Goal: Task Accomplishment & Management: Manage account settings

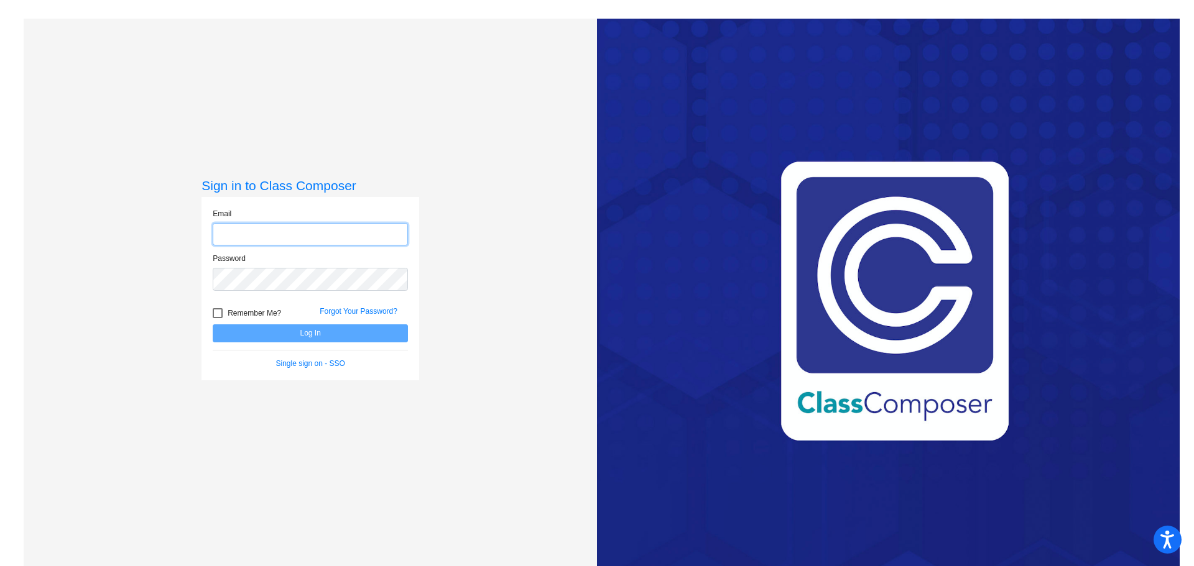
type input "[PERSON_NAME][EMAIL_ADDRESS][PERSON_NAME][DOMAIN_NAME]"
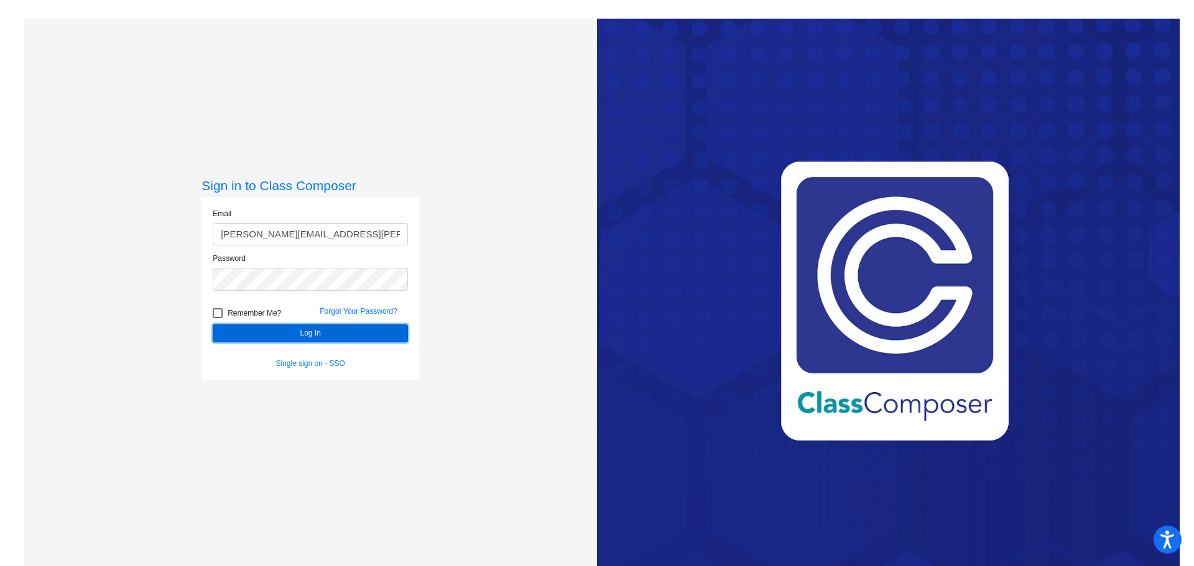
click at [317, 342] on button "Log In" at bounding box center [310, 334] width 195 height 18
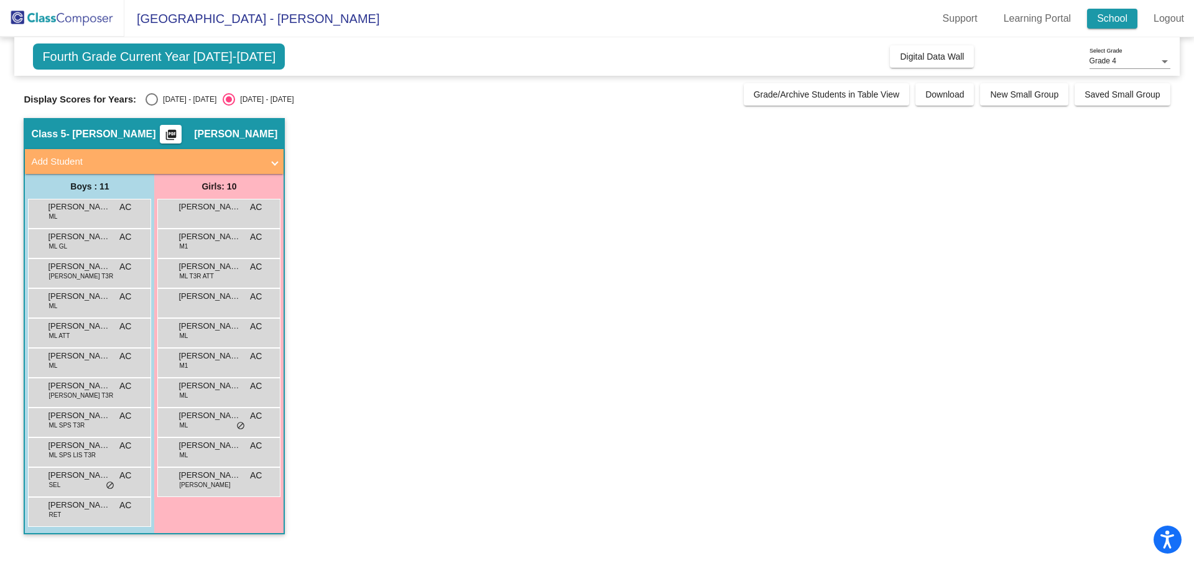
click at [1113, 24] on link "School" at bounding box center [1112, 19] width 50 height 20
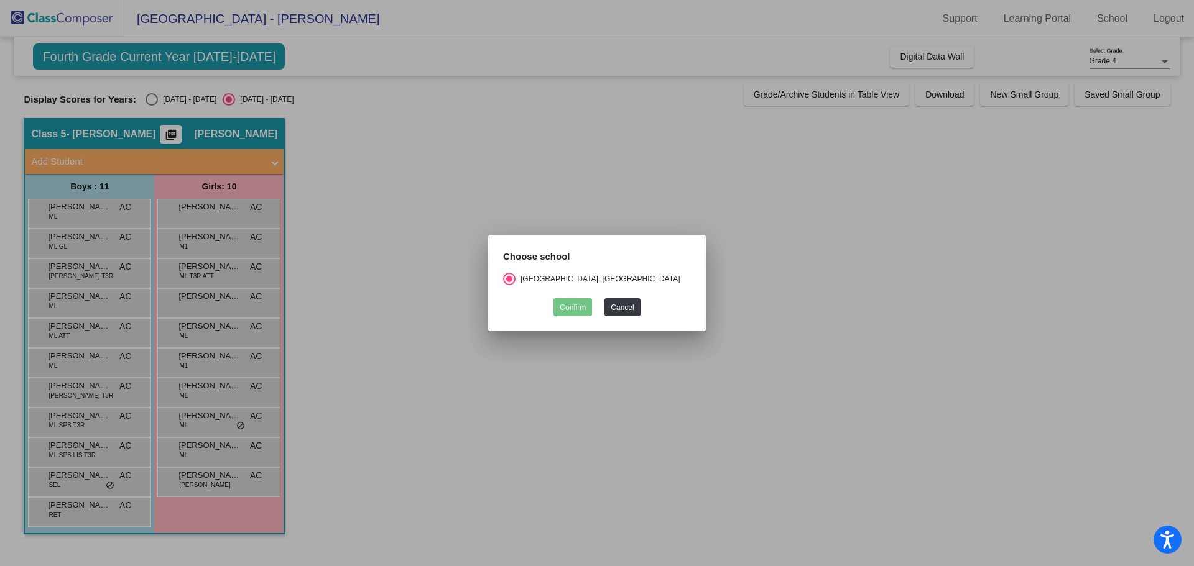
click at [786, 272] on div at bounding box center [597, 283] width 1194 height 566
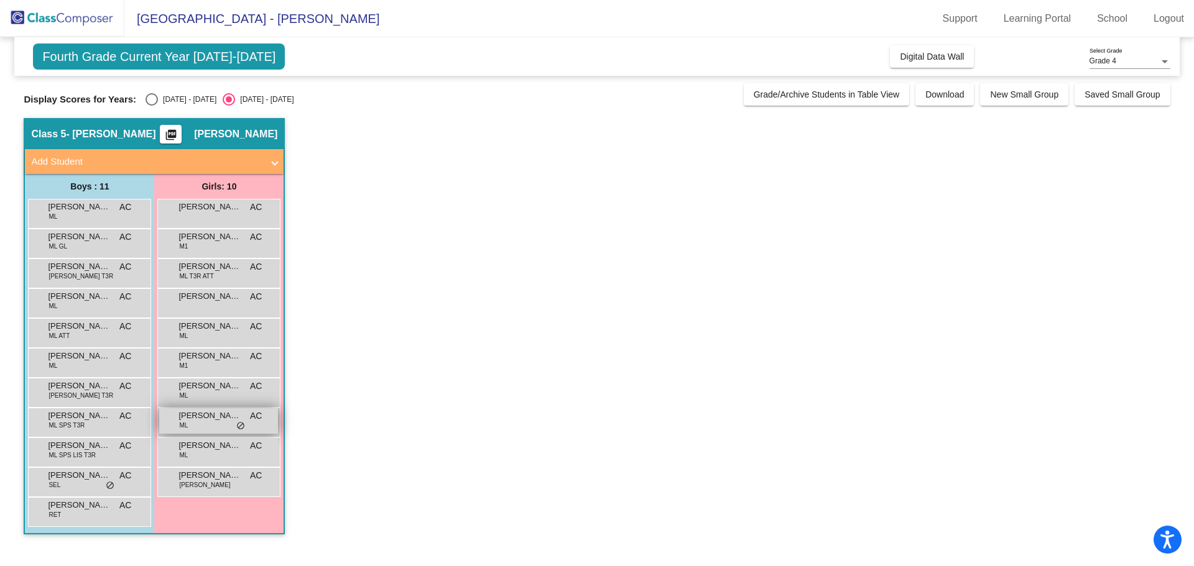
click at [240, 426] on span "do_not_disturb_alt" at bounding box center [240, 427] width 9 height 10
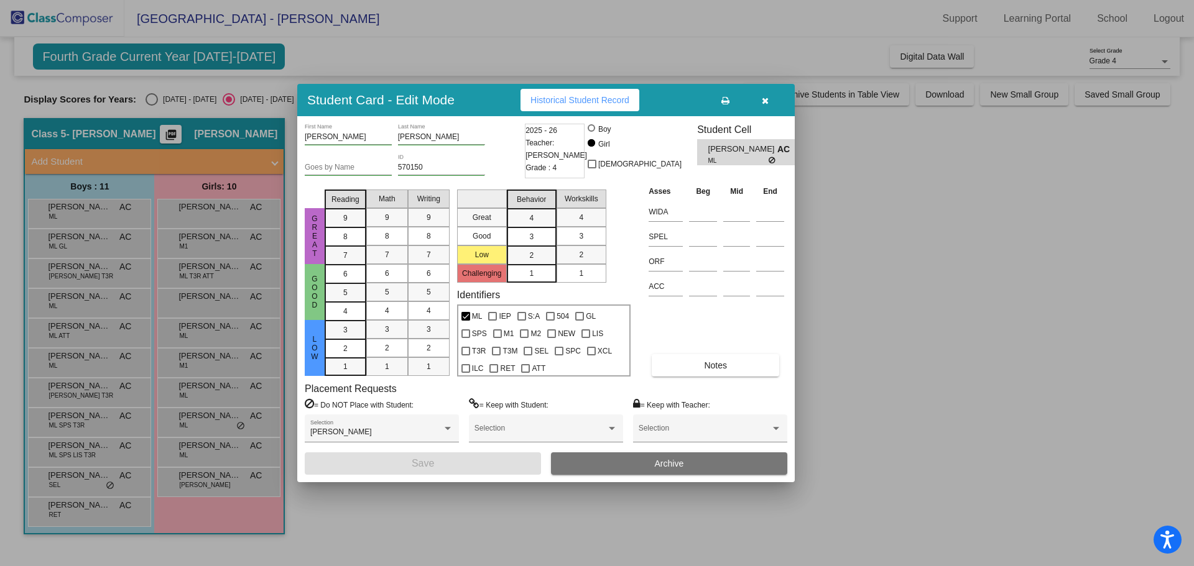
click at [763, 101] on icon "button" at bounding box center [765, 100] width 7 height 9
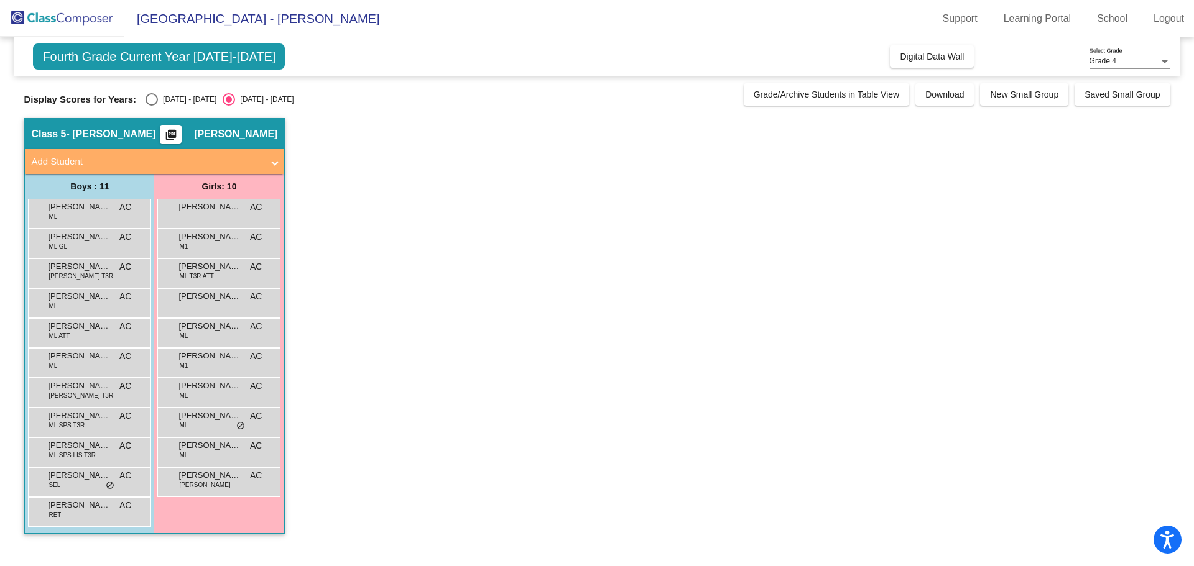
click at [606, 258] on app-classroom "Class 5 - [PERSON_NAME] picture_as_pdf [PERSON_NAME] Add Student First Name Las…" at bounding box center [597, 332] width 1146 height 429
click at [108, 487] on span "do_not_disturb_alt" at bounding box center [110, 486] width 9 height 10
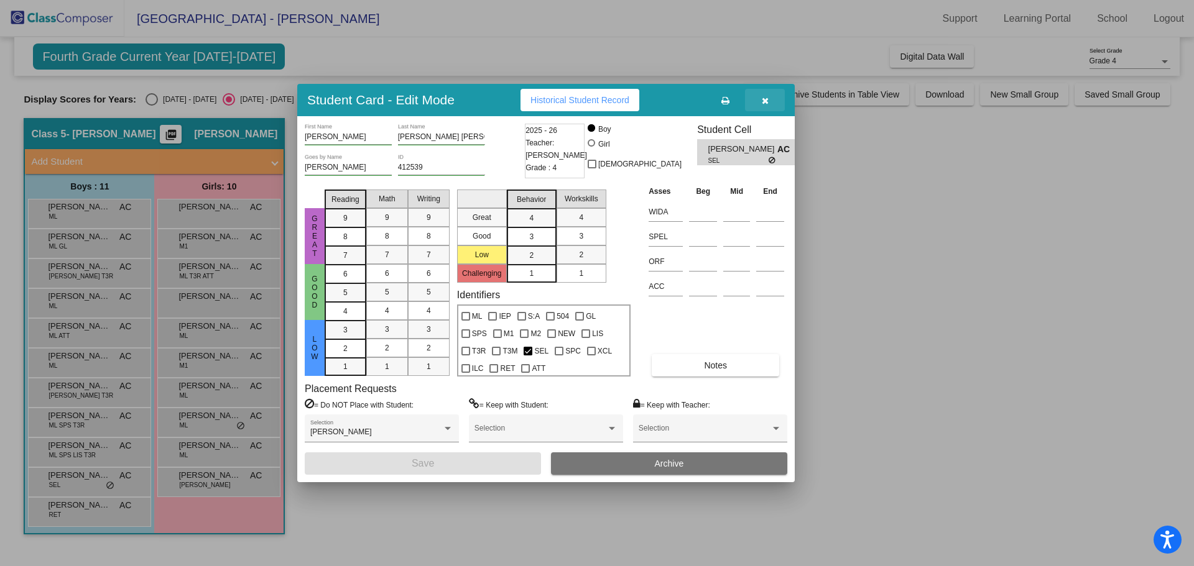
click at [762, 97] on icon "button" at bounding box center [765, 100] width 7 height 9
